Goal: Task Accomplishment & Management: Use online tool/utility

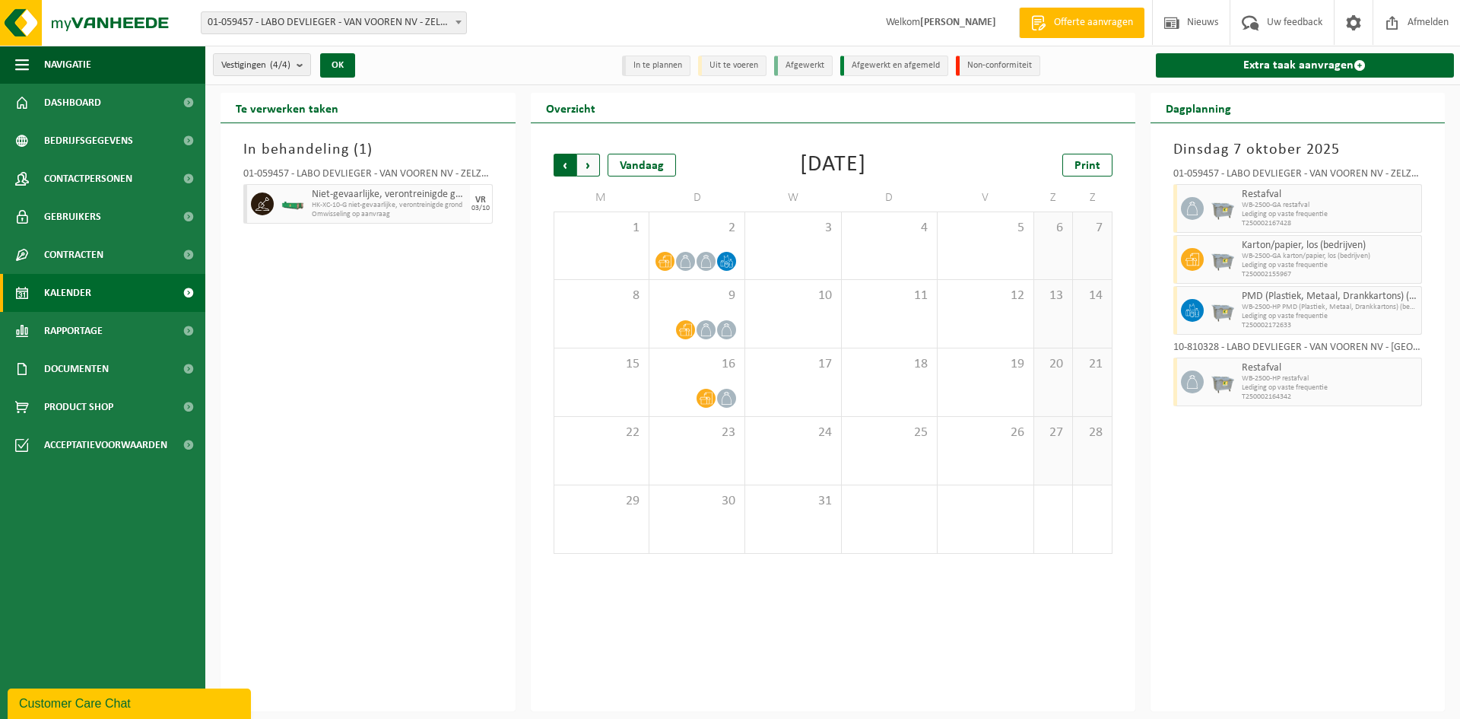
click at [595, 170] on span "Volgende" at bounding box center [588, 165] width 23 height 23
click at [591, 166] on span "Volgende" at bounding box center [588, 165] width 23 height 23
click at [564, 165] on span "Vorige" at bounding box center [565, 165] width 23 height 23
click at [564, 166] on span "Vorige" at bounding box center [565, 165] width 23 height 23
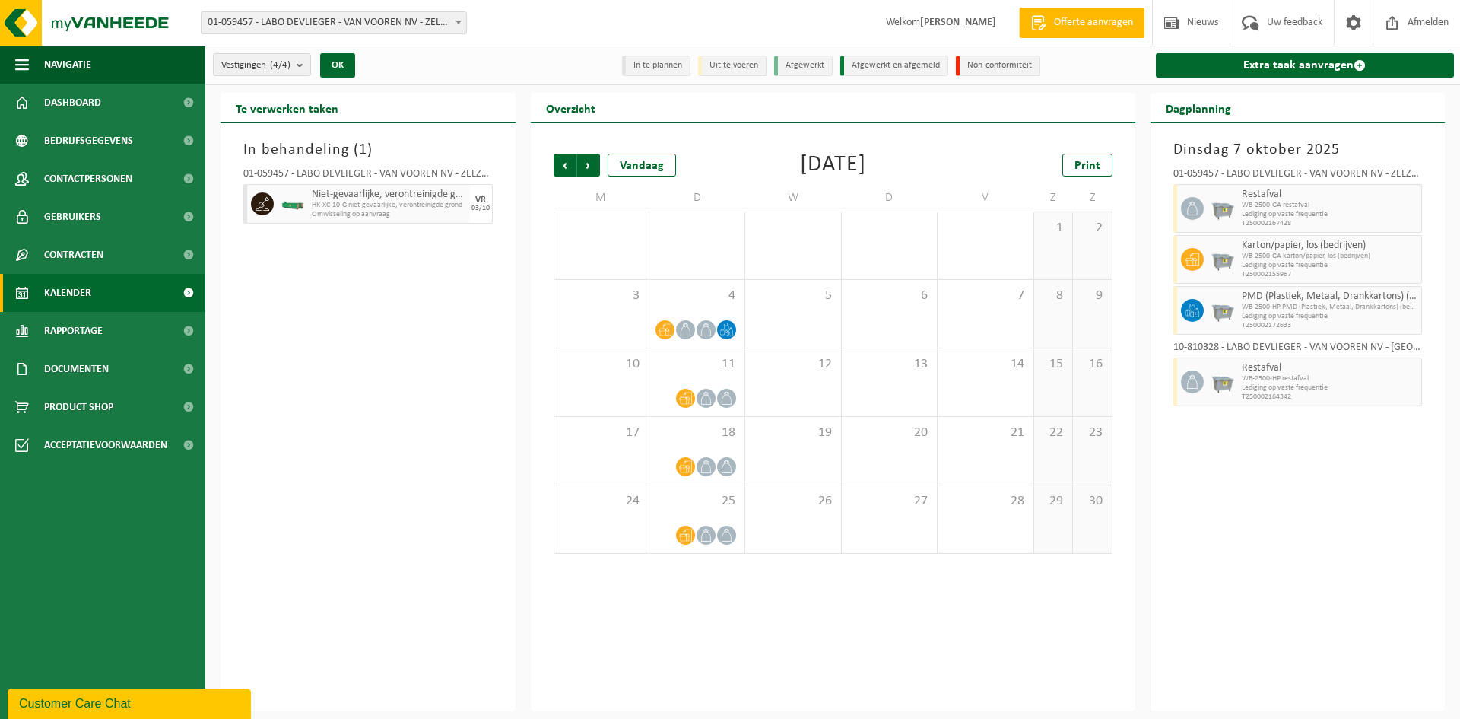
click at [564, 166] on span "Vorige" at bounding box center [565, 165] width 23 height 23
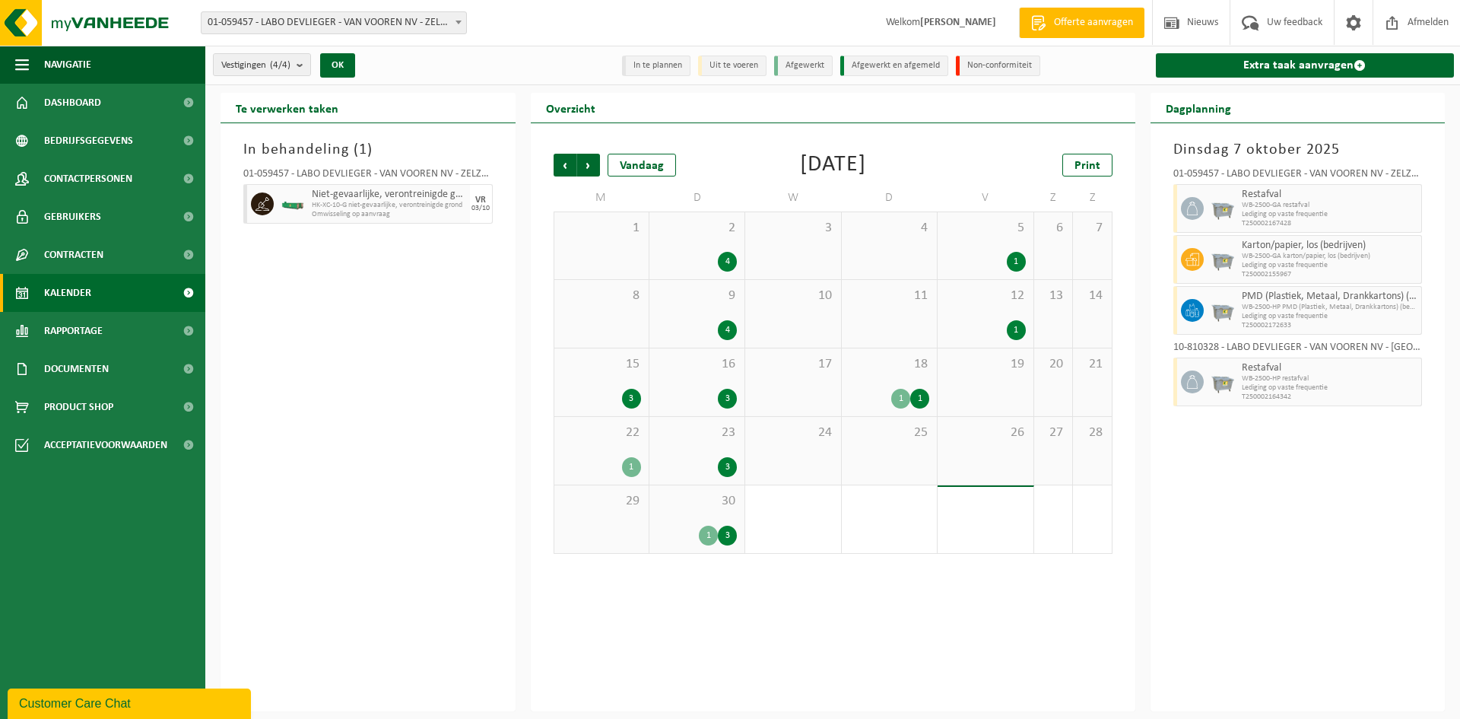
click at [564, 166] on span "Vorige" at bounding box center [565, 165] width 23 height 23
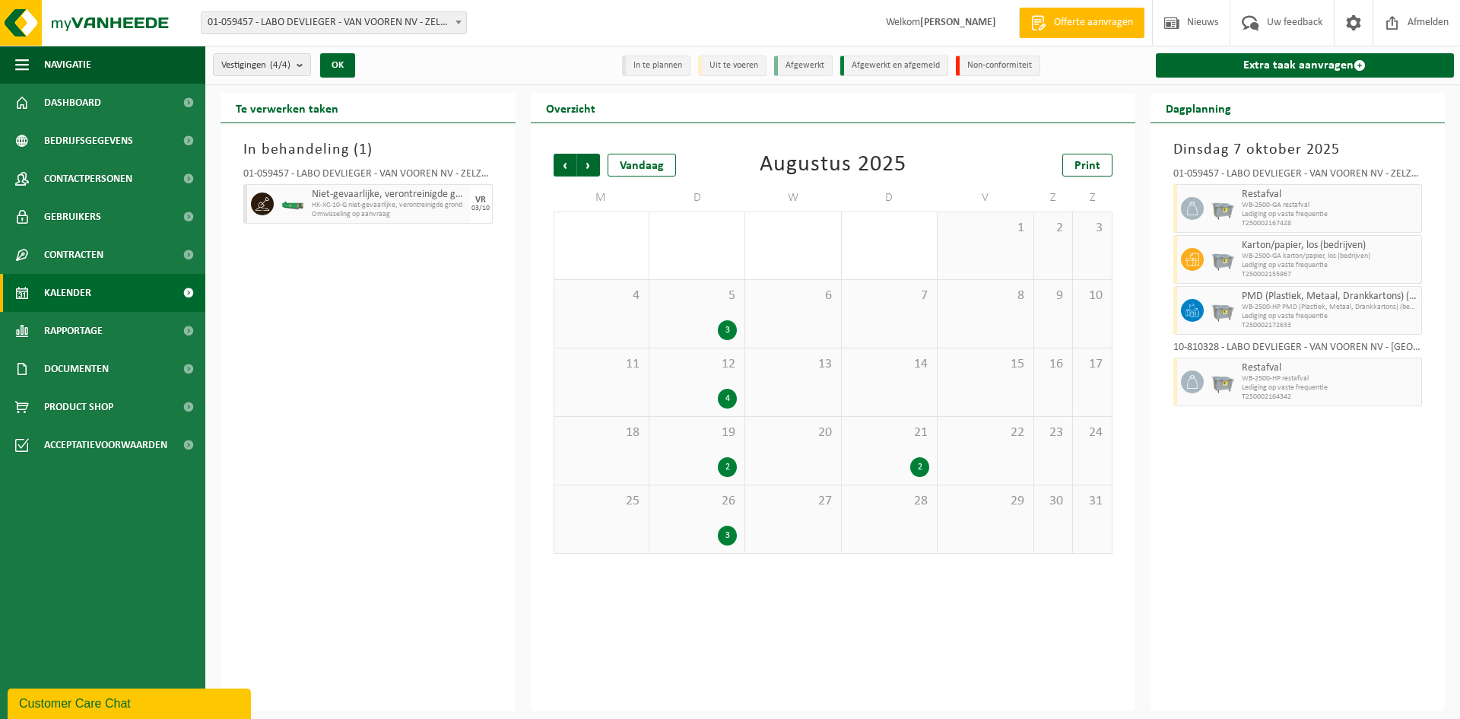
click at [564, 166] on span "Vorige" at bounding box center [565, 165] width 23 height 23
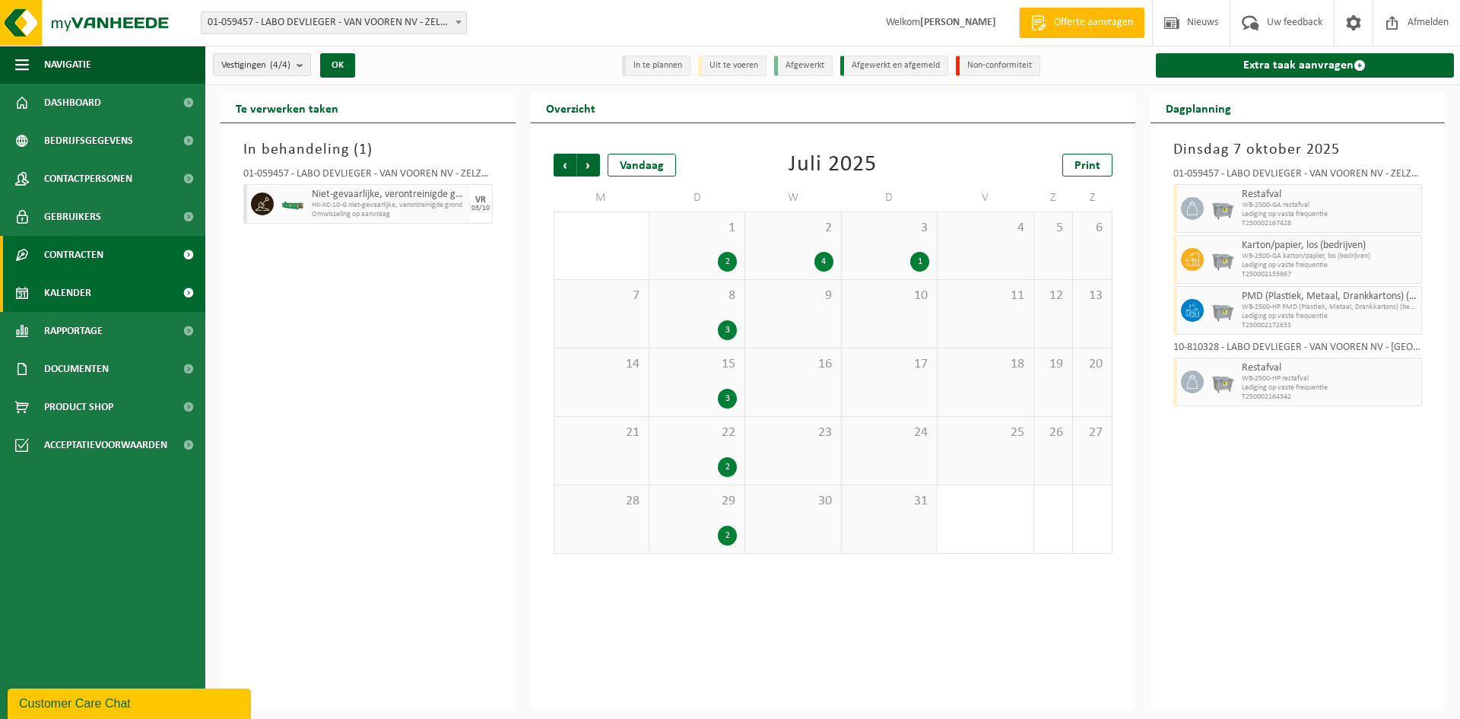
click at [81, 257] on span "Contracten" at bounding box center [73, 255] width 59 height 38
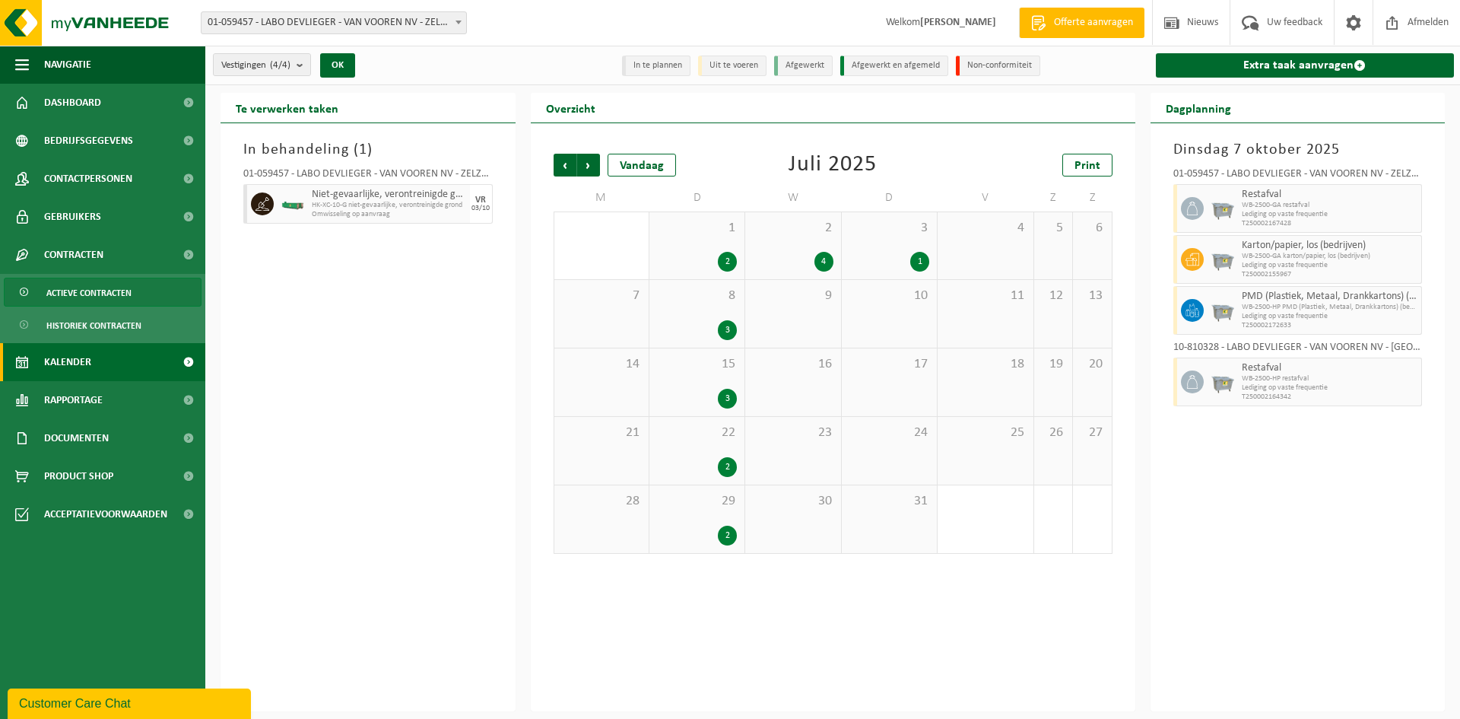
click at [99, 301] on span "Actieve contracten" at bounding box center [88, 292] width 85 height 29
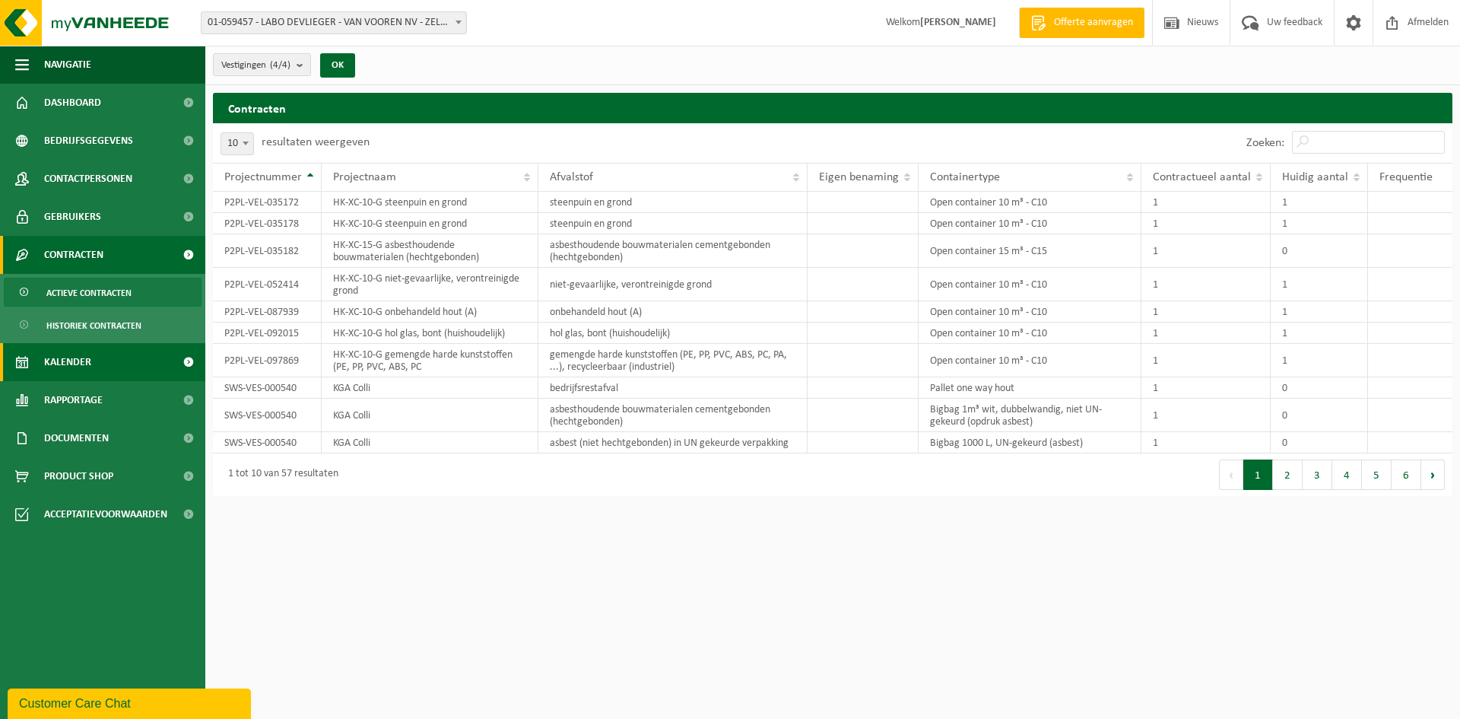
click at [78, 369] on span "Kalender" at bounding box center [67, 362] width 47 height 38
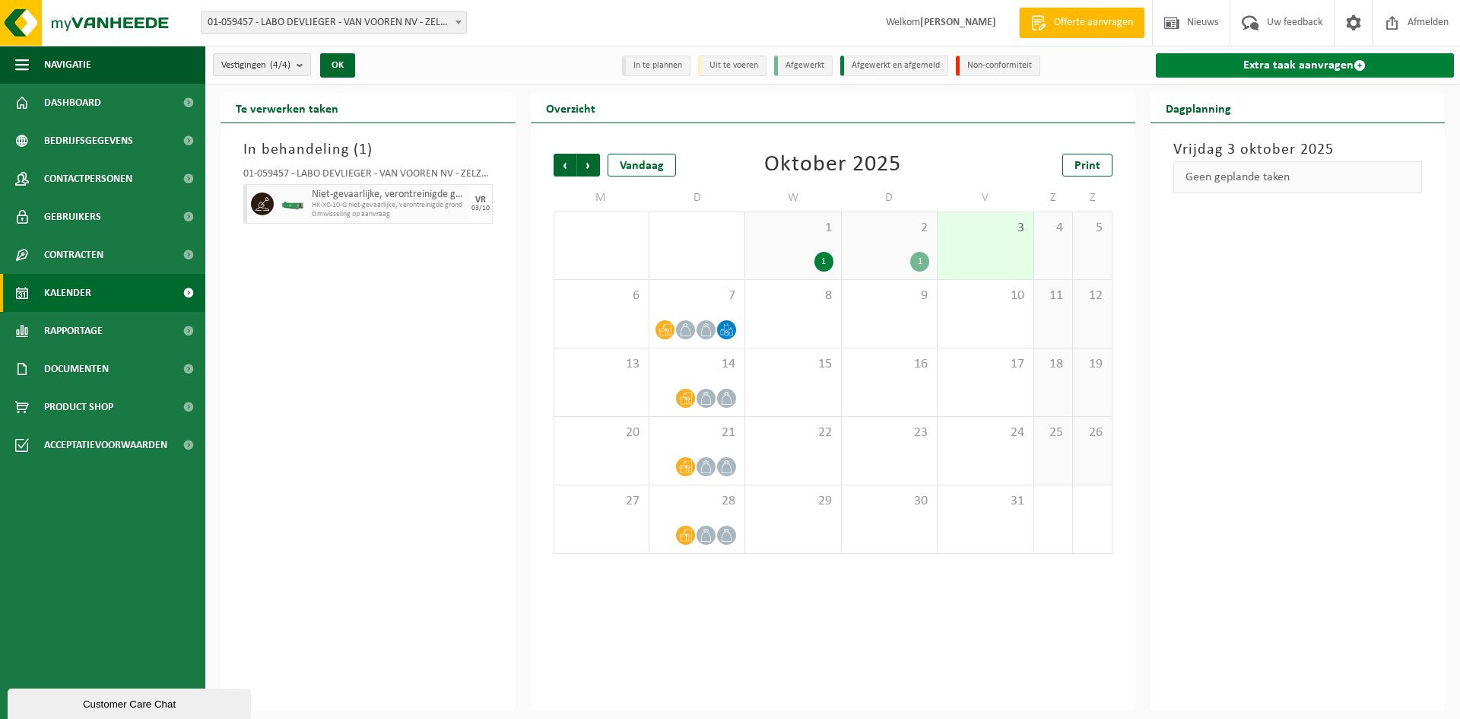
click at [1218, 68] on link "Extra taak aanvragen" at bounding box center [1305, 65] width 299 height 24
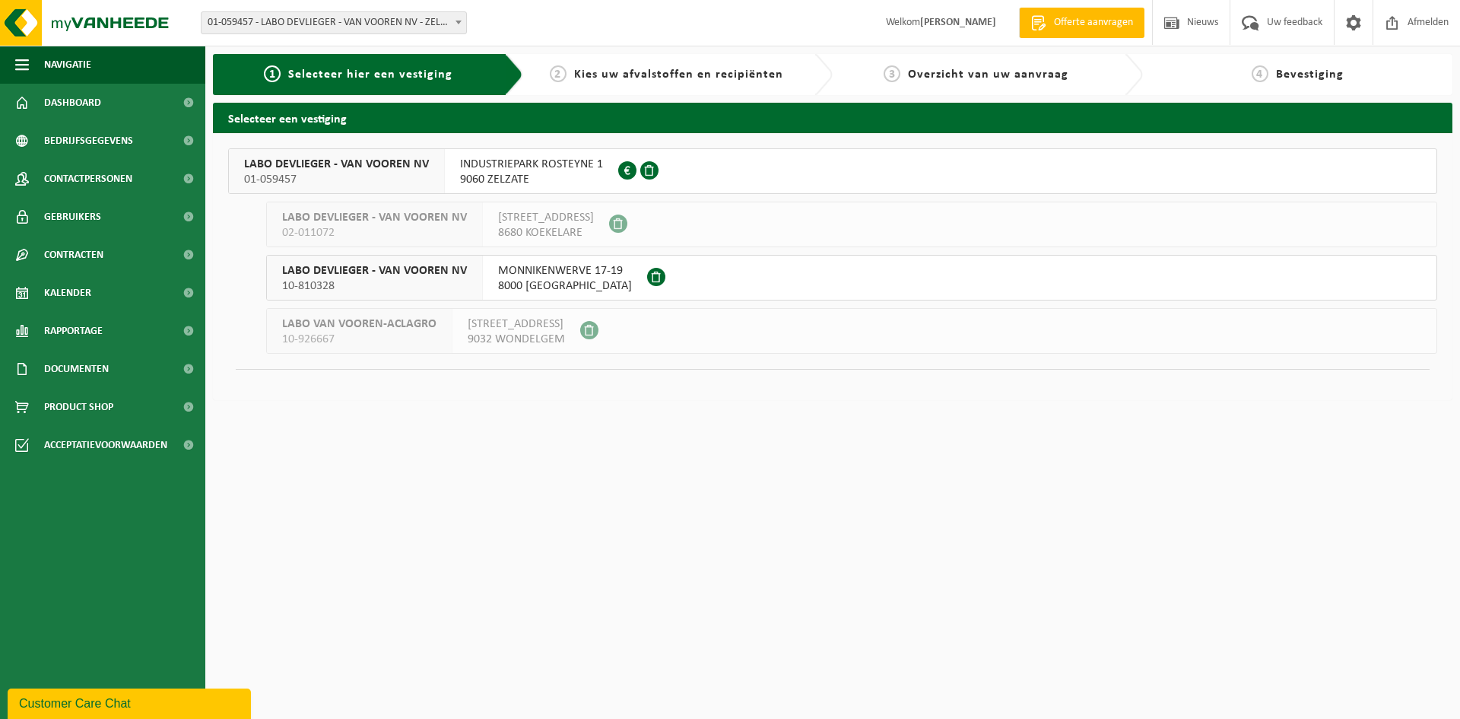
click at [446, 170] on div "INDUSTRIEPARK ROSTEYNE 1 9060 ZELZATE 0878.887.702" at bounding box center [531, 171] width 173 height 44
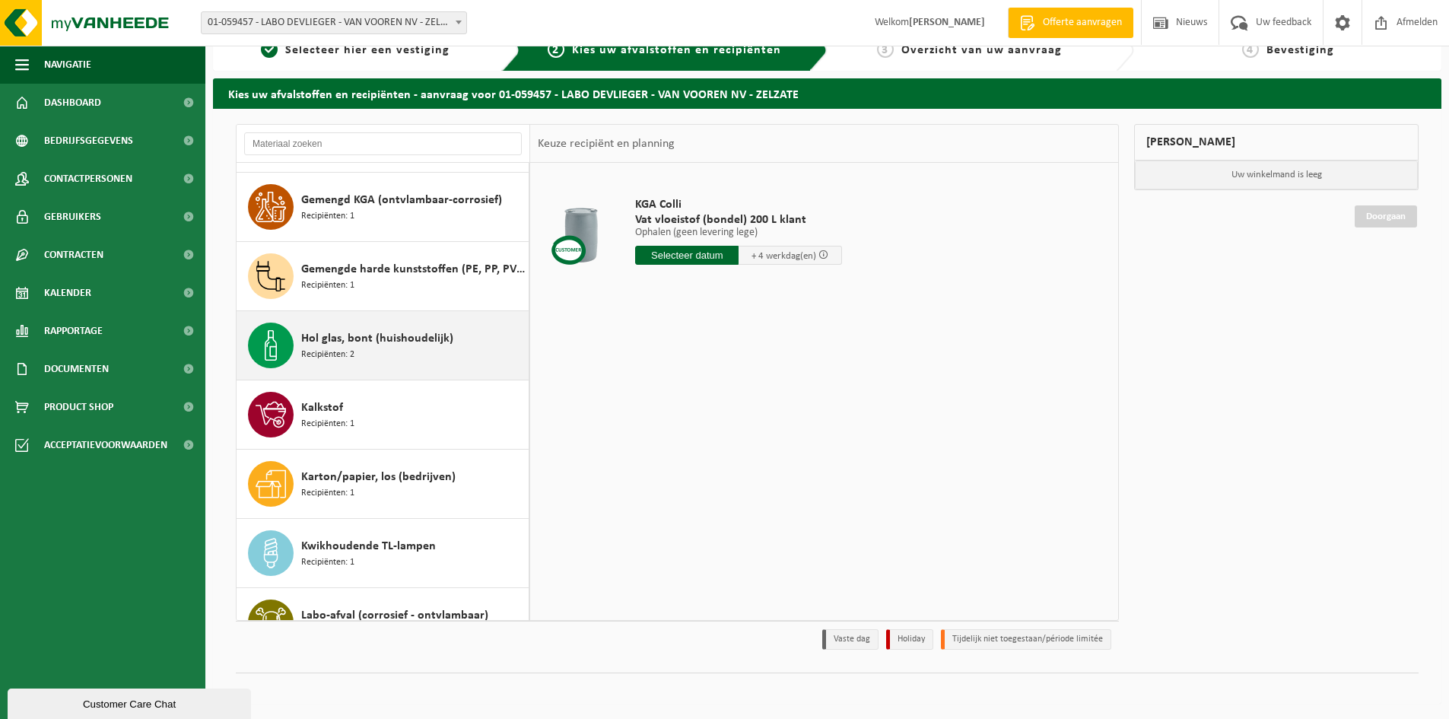
scroll to position [865, 0]
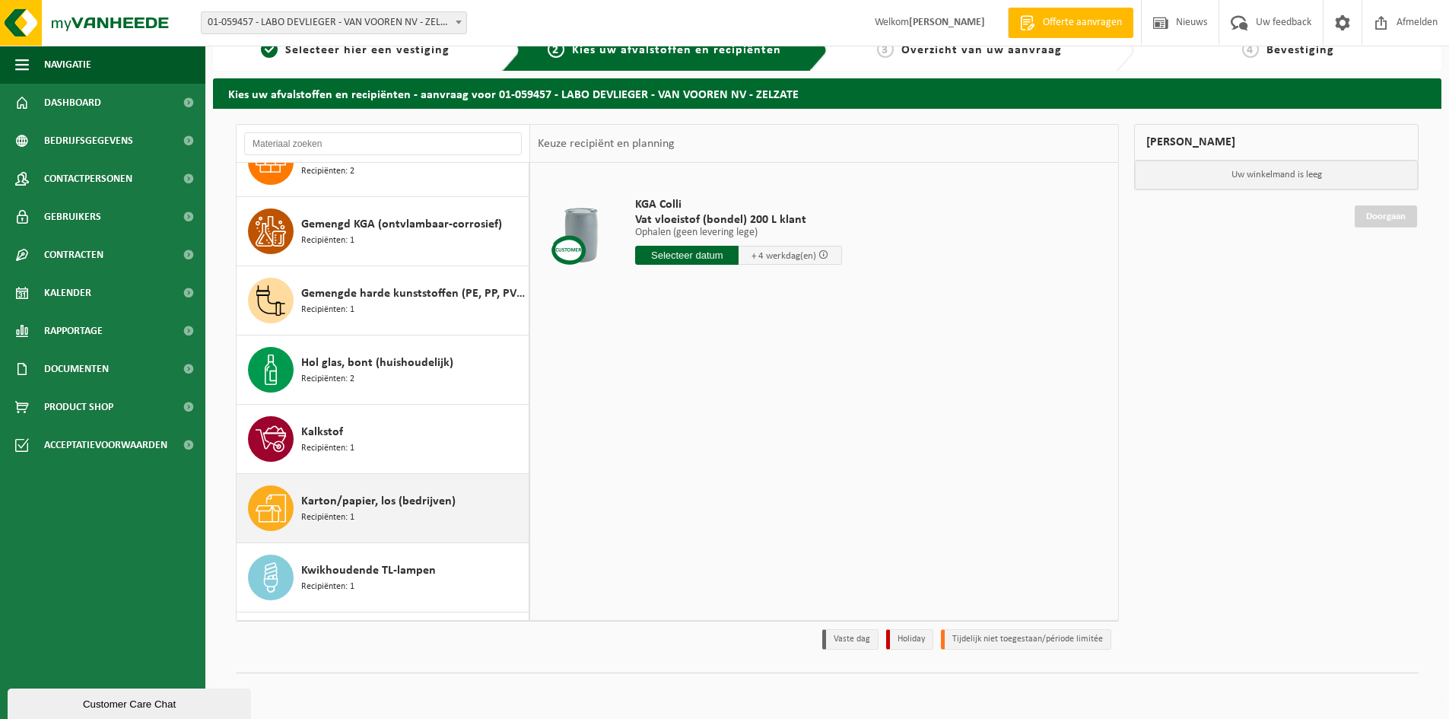
click at [341, 503] on span "Karton/papier, los (bedrijven)" at bounding box center [378, 501] width 154 height 18
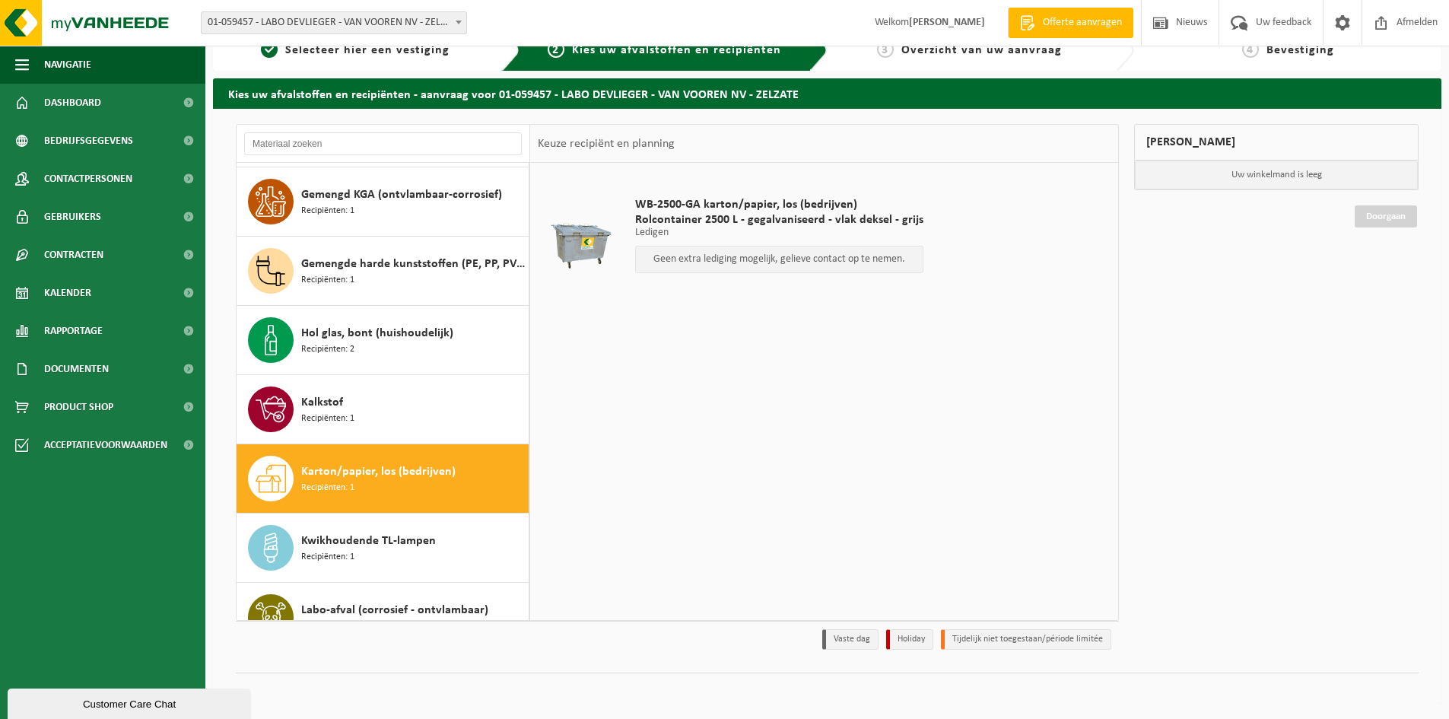
scroll to position [872, 0]
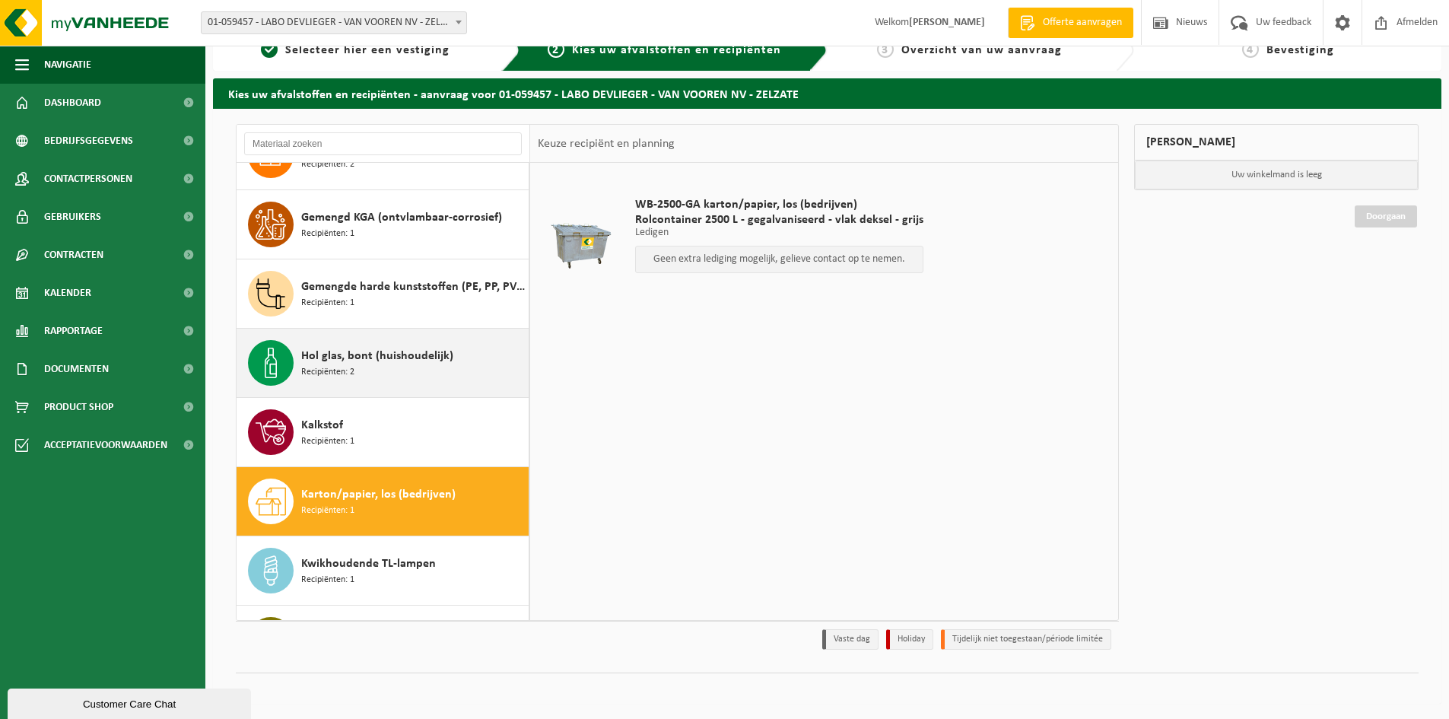
click at [327, 356] on span "Hol glas, bont (huishoudelijk)" at bounding box center [377, 356] width 152 height 18
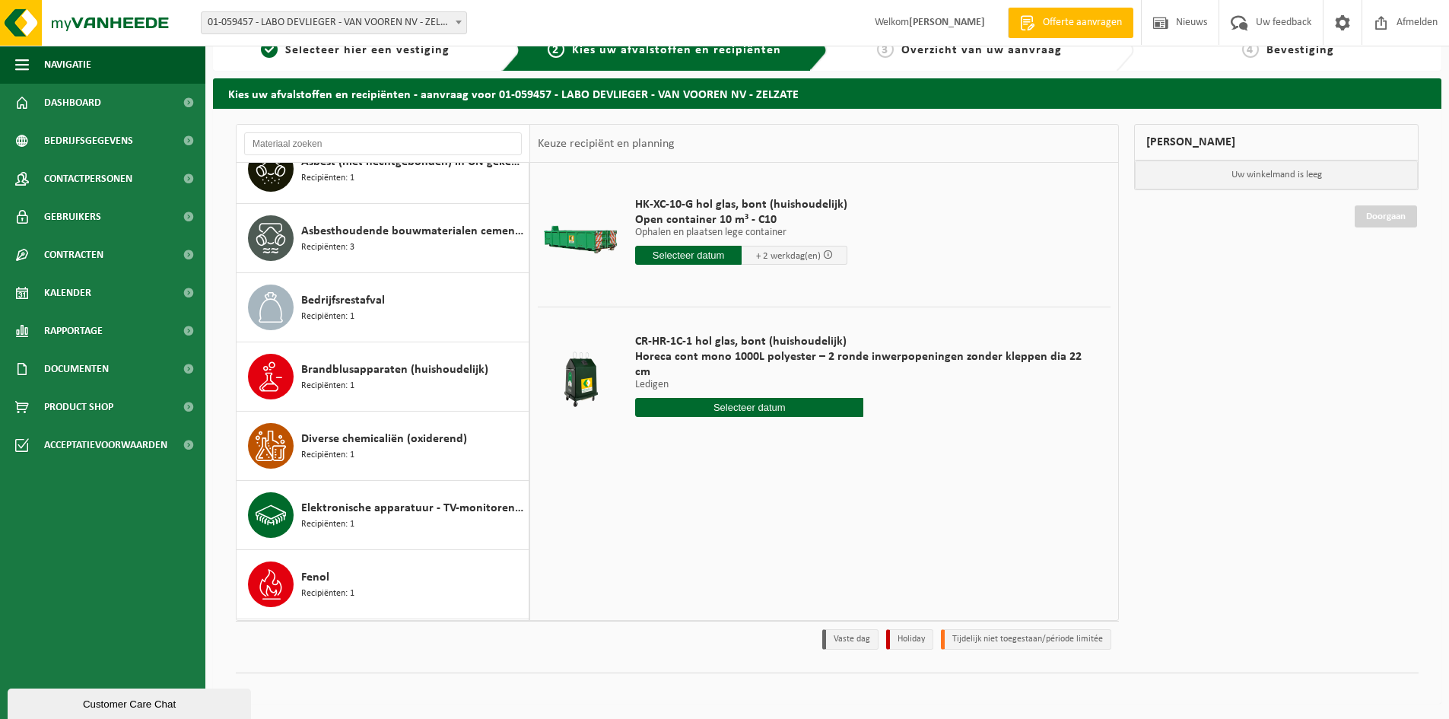
scroll to position [278, 0]
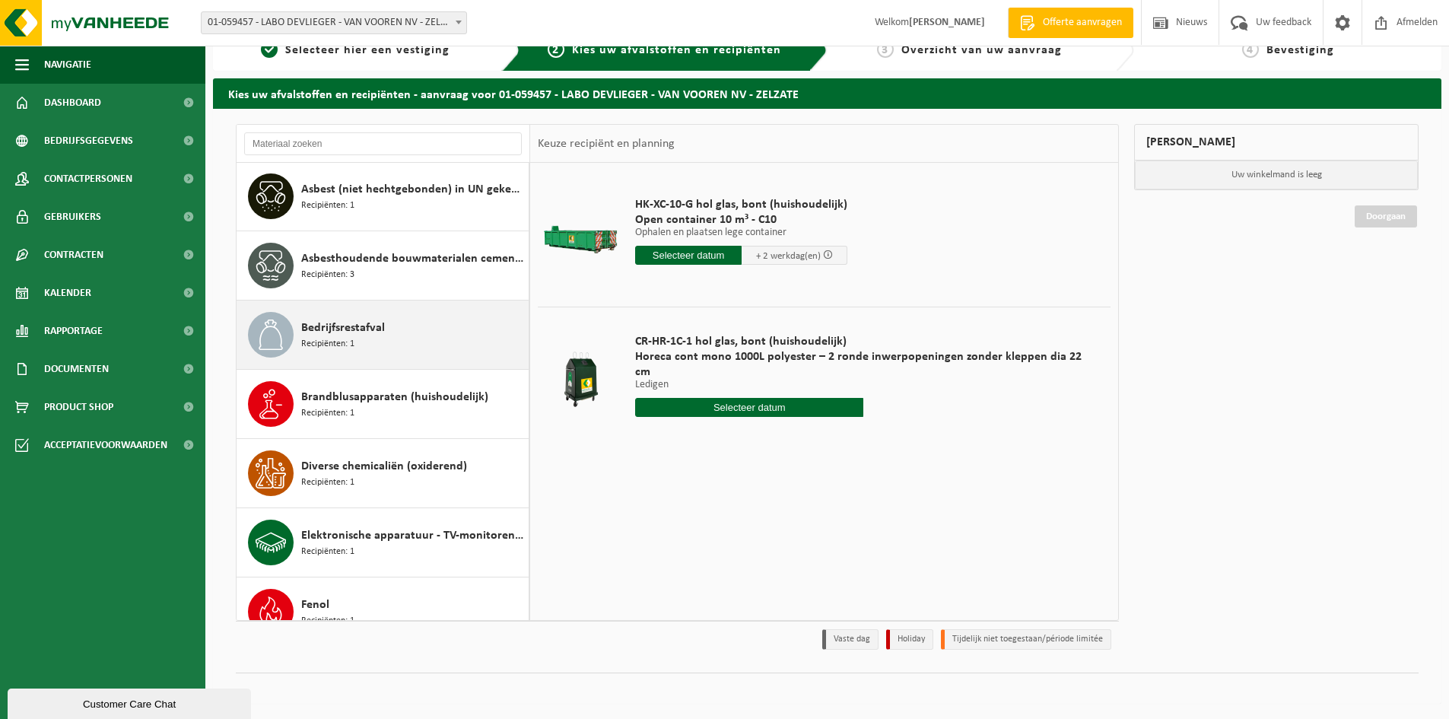
click at [327, 345] on span "Recipiënten: 1" at bounding box center [327, 344] width 53 height 14
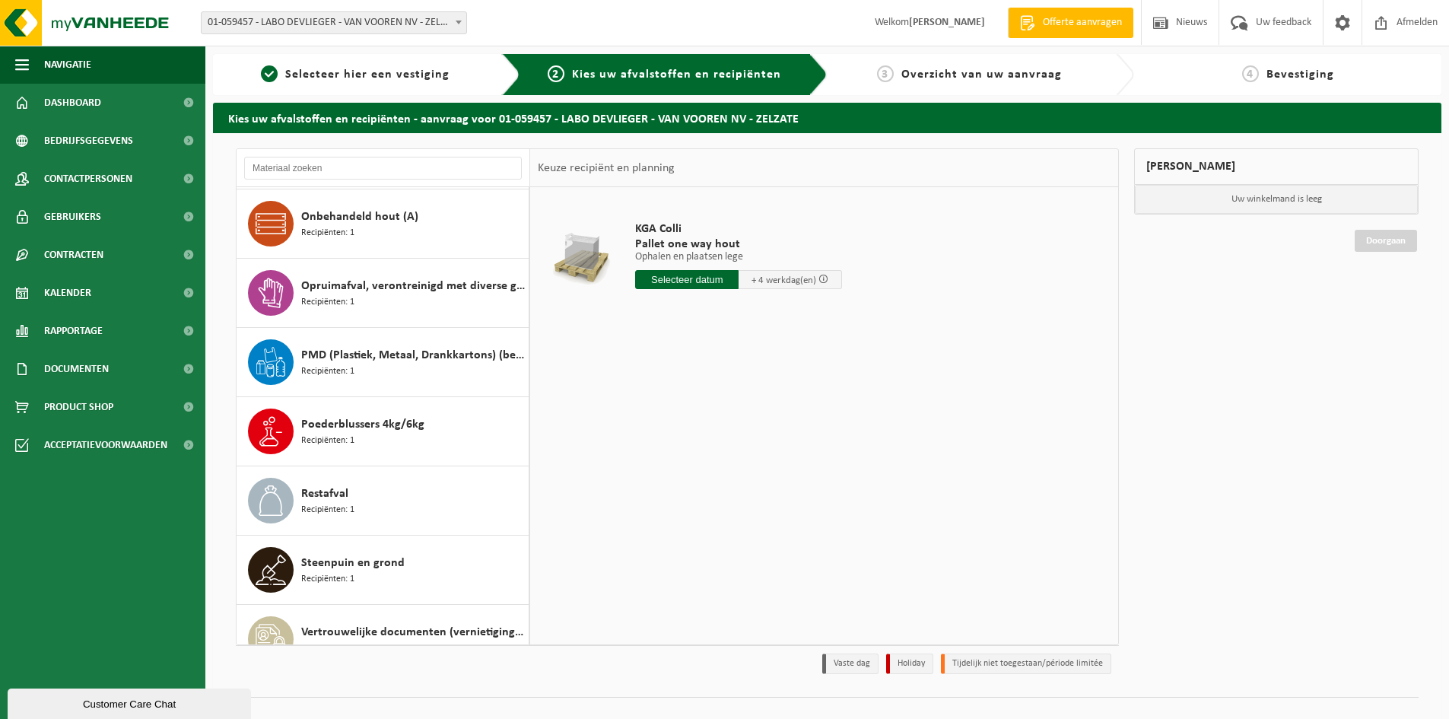
scroll to position [2310, 0]
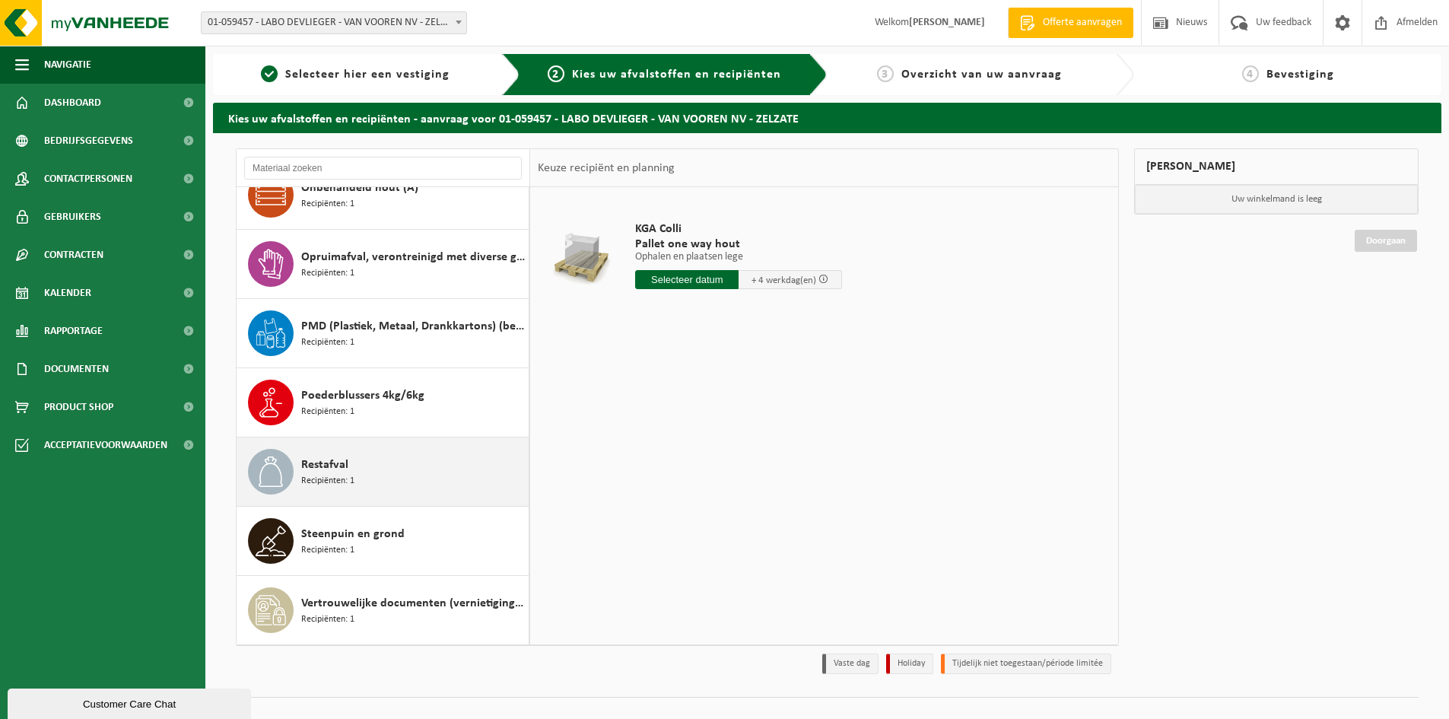
click at [319, 465] on span "Restafval" at bounding box center [324, 465] width 47 height 18
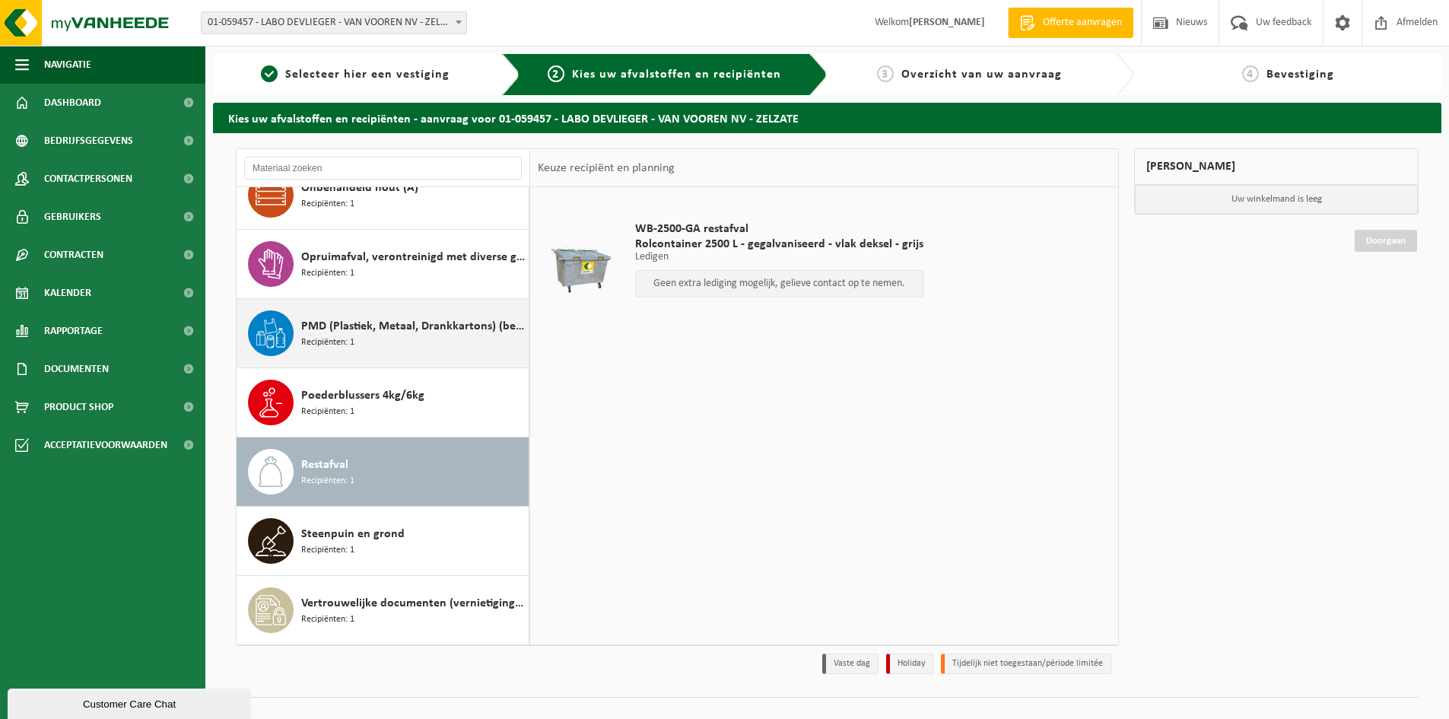
click at [303, 319] on span "PMD (Plastiek, Metaal, Drankkartons) (bedrijven)" at bounding box center [413, 326] width 224 height 18
